Goal: Task Accomplishment & Management: Use online tool/utility

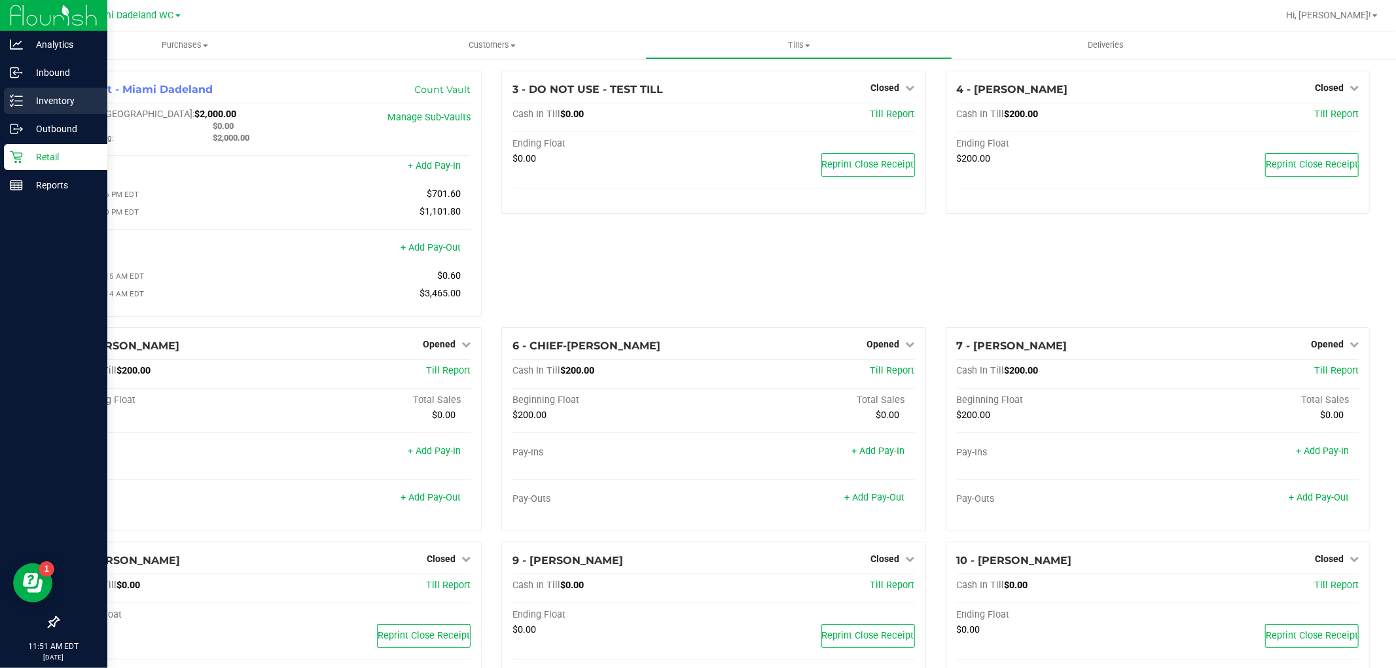
click at [60, 103] on p "Inventory" at bounding box center [62, 101] width 79 height 16
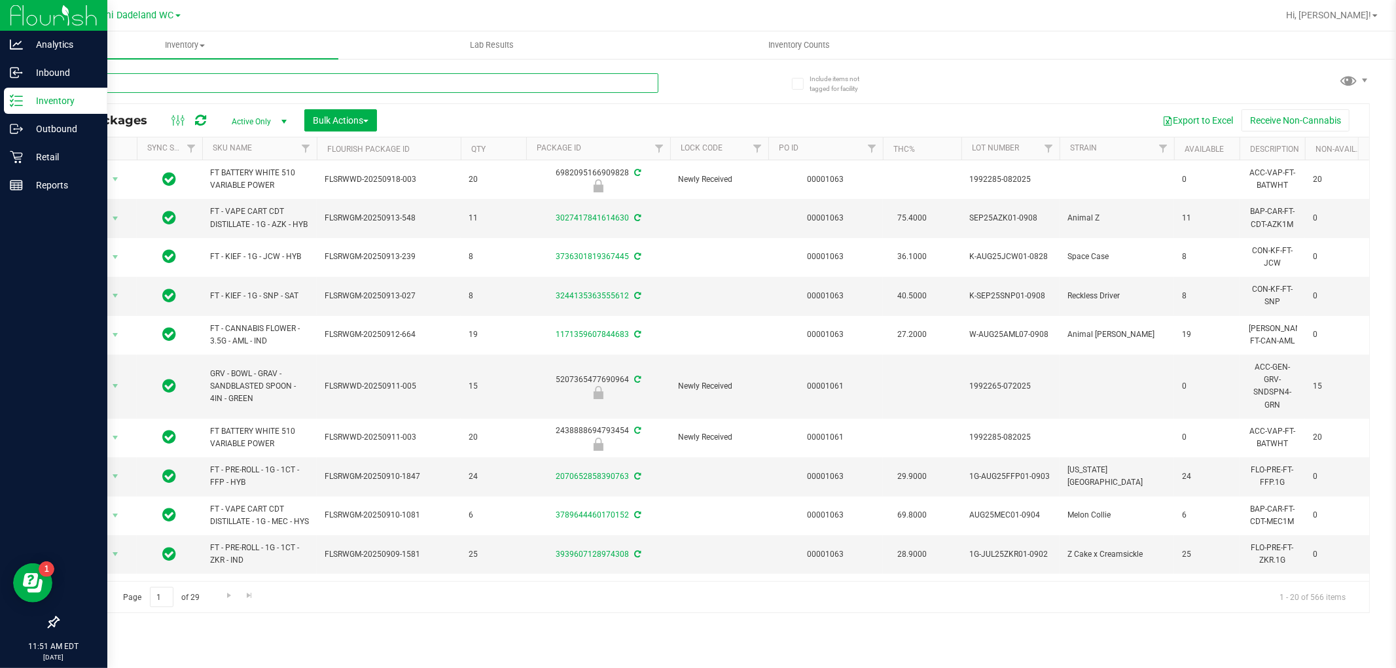
click at [342, 83] on input "text" at bounding box center [358, 83] width 601 height 20
type input "0561175202900948"
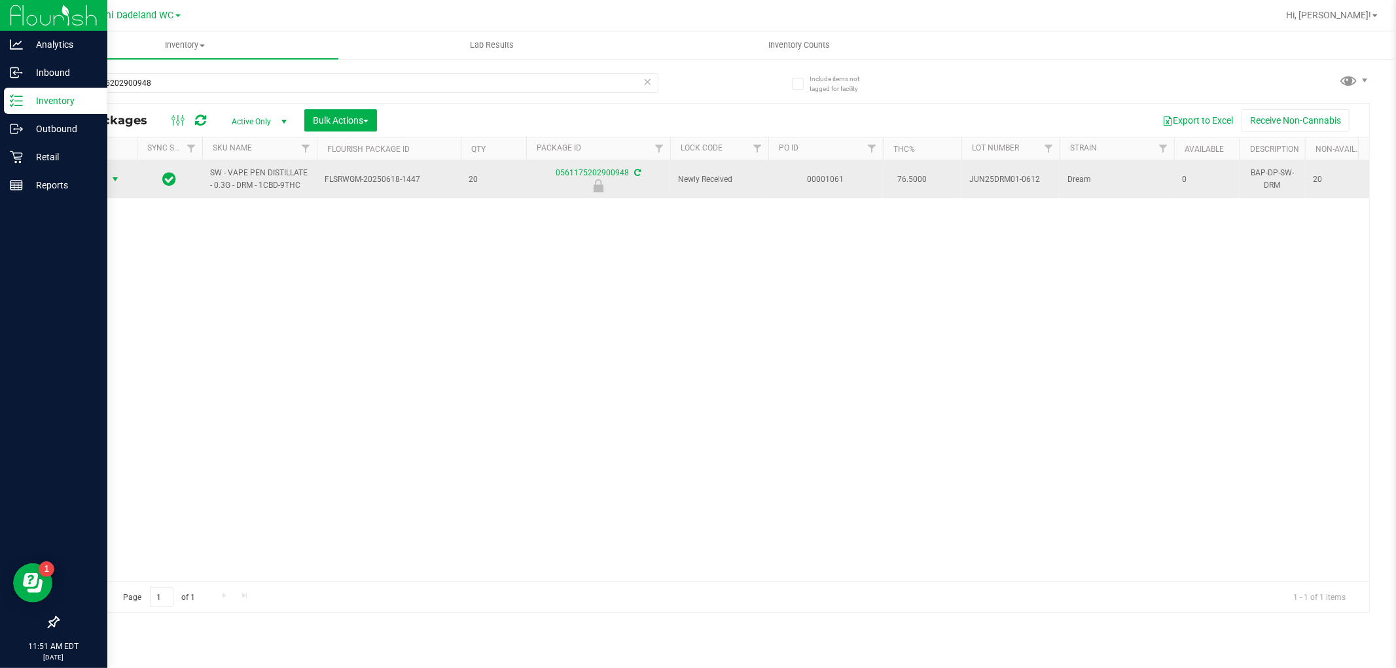
click at [98, 183] on span "Action" at bounding box center [88, 179] width 35 height 18
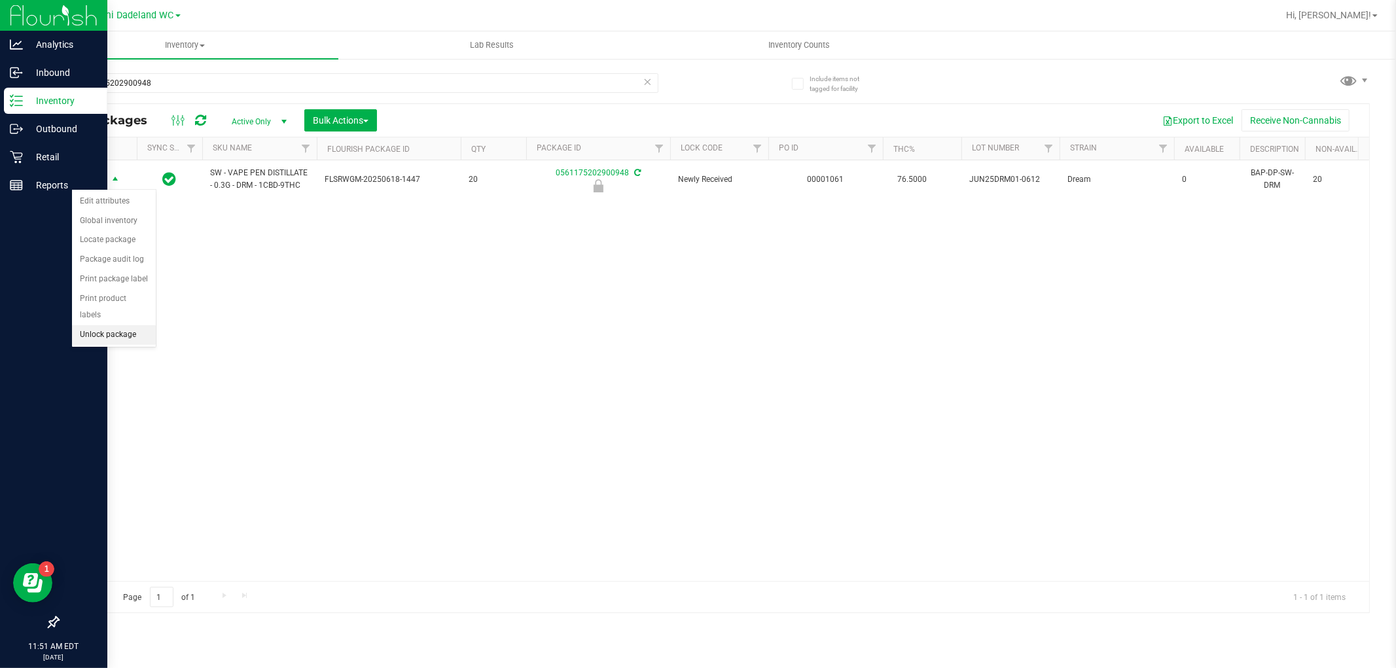
click at [127, 338] on li "Unlock package" at bounding box center [114, 335] width 84 height 20
